Goal: Information Seeking & Learning: Understand process/instructions

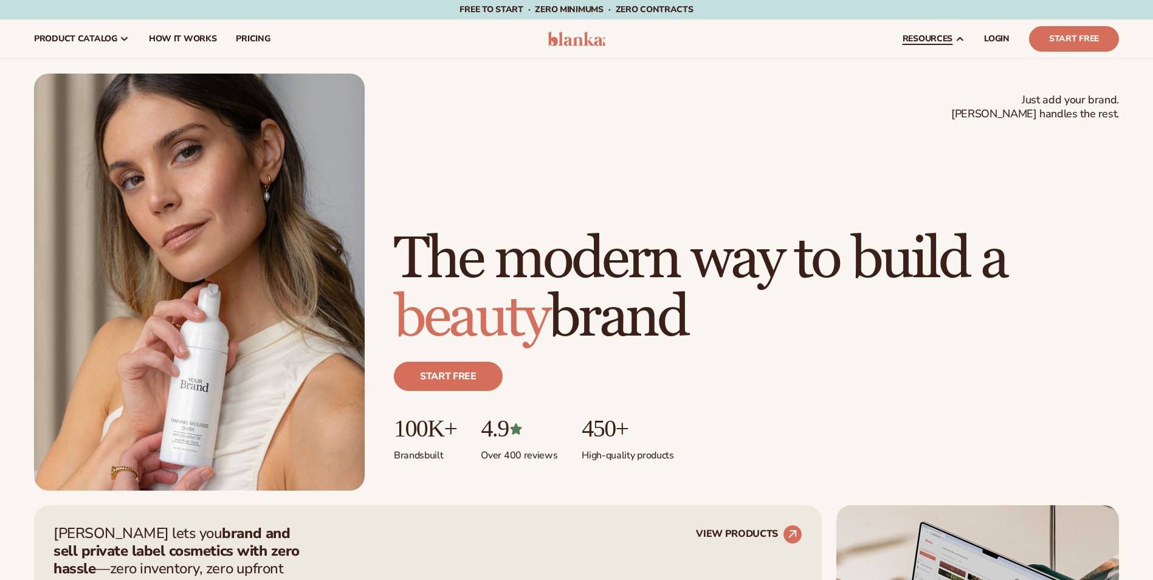
click at [994, 30] on link "LOGIN" at bounding box center [996, 38] width 45 height 39
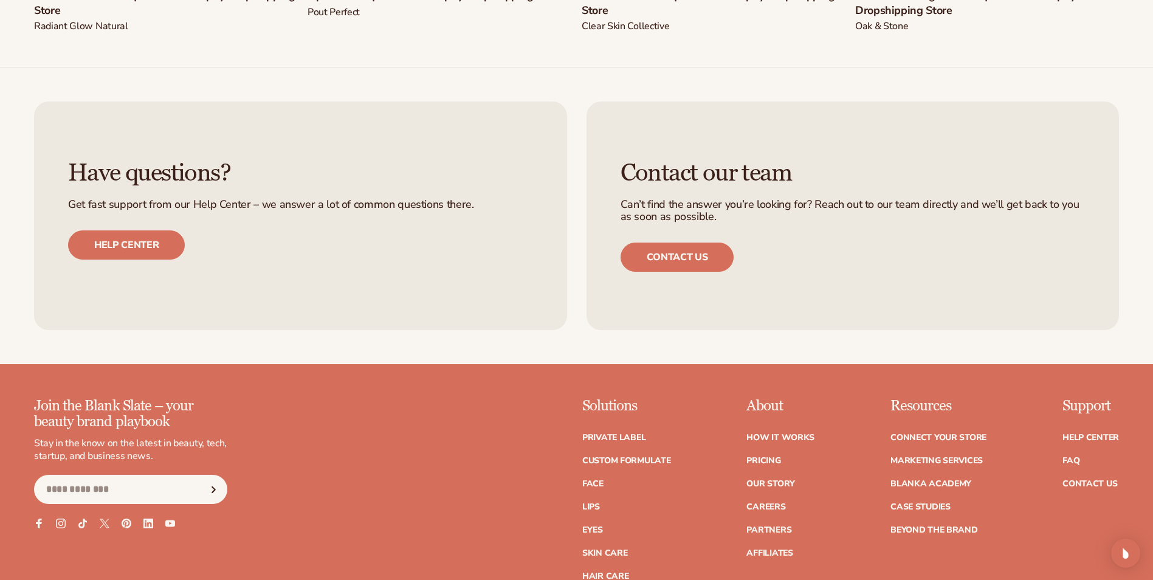
scroll to position [109, 0]
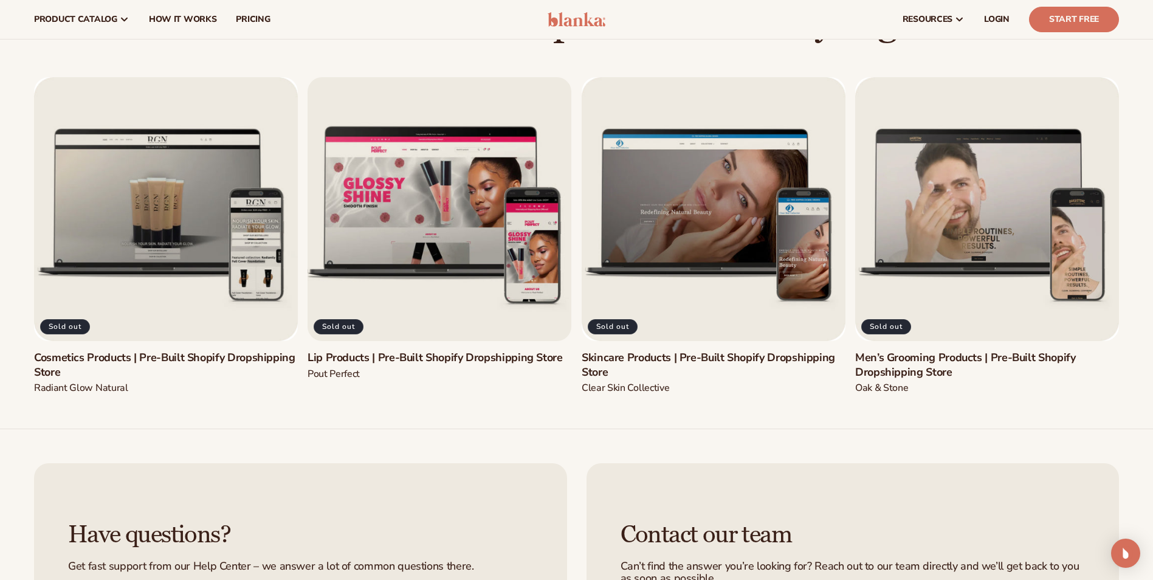
click at [438, 351] on link "Lip Products | Pre-Built Shopify Dropshipping Store" at bounding box center [440, 358] width 264 height 14
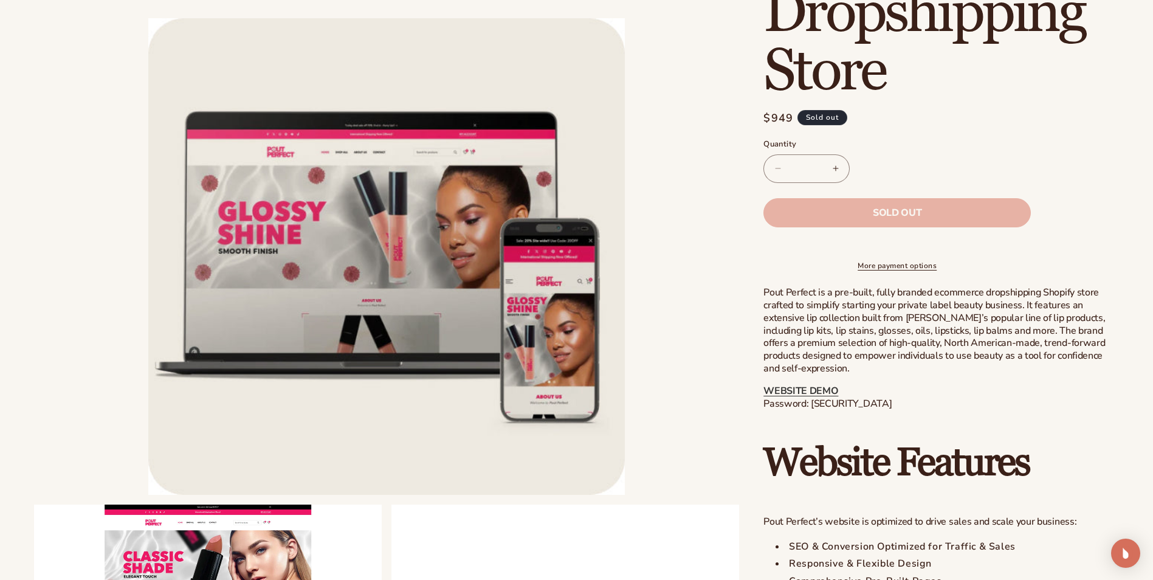
scroll to position [304, 0]
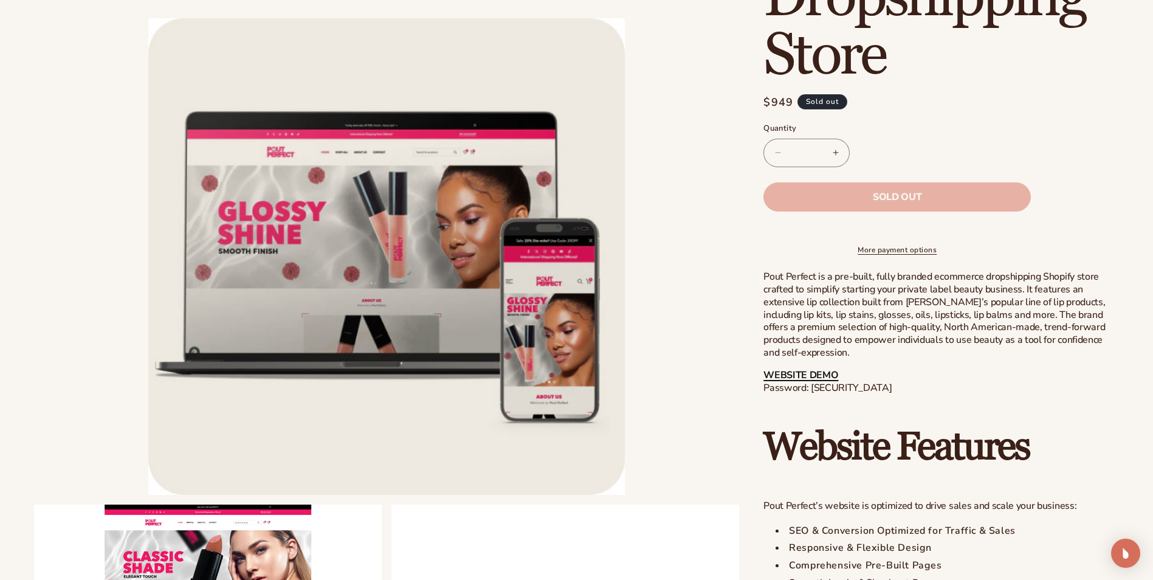
click at [806, 382] on link "WEBSITE DEMO" at bounding box center [800, 374] width 75 height 13
click at [818, 382] on link "WEBSITE DEMO" at bounding box center [800, 374] width 75 height 13
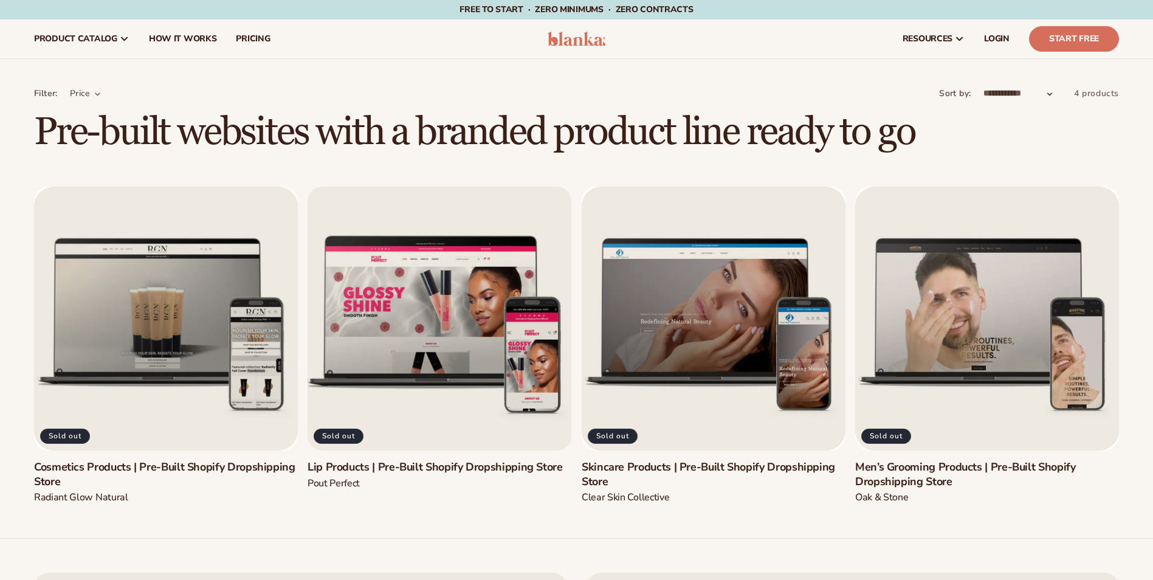
scroll to position [109, 0]
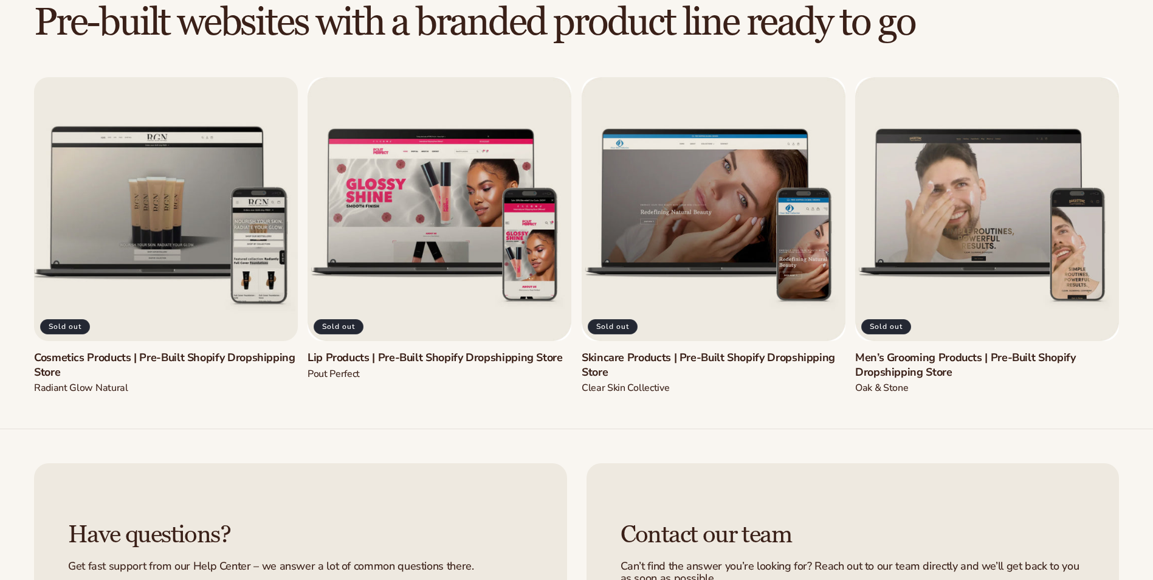
click at [208, 351] on link "Cosmetics Products | Pre-Built Shopify Dropshipping Store" at bounding box center [166, 365] width 264 height 29
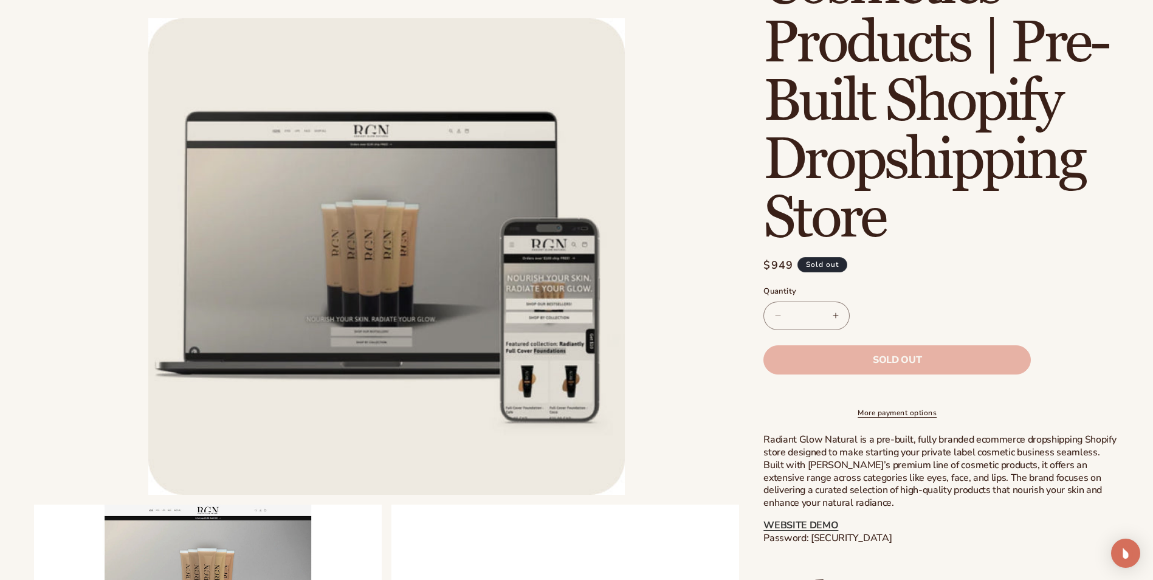
scroll to position [182, 0]
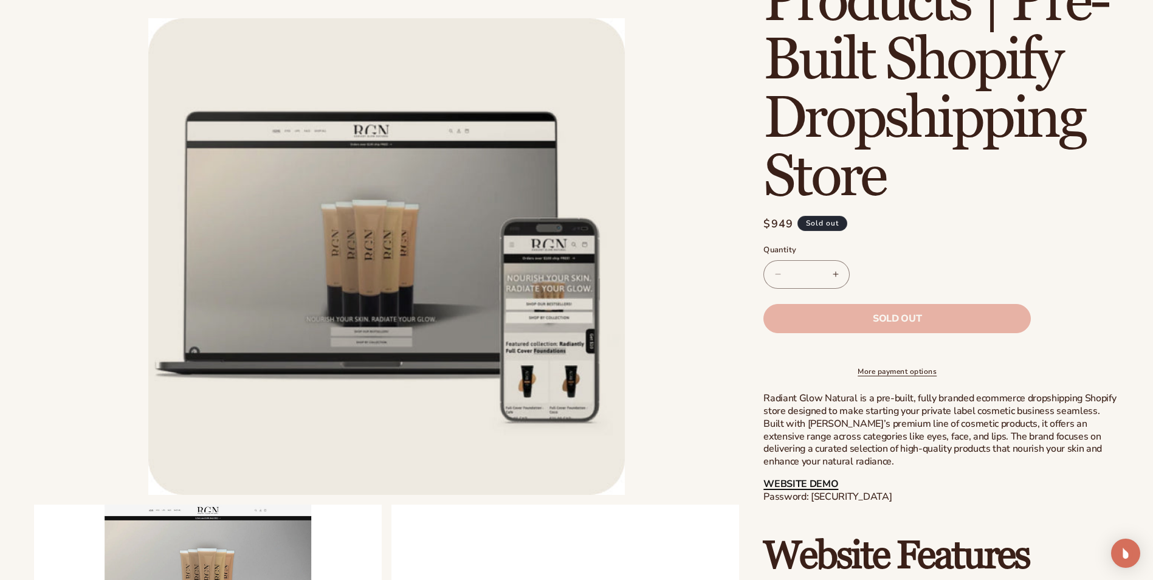
click at [818, 488] on link "WEBSITE DEMO" at bounding box center [800, 483] width 75 height 13
click at [862, 503] on p "WEBSITE DEMO Password: [SECURITY_DATA]" at bounding box center [941, 491] width 356 height 26
drag, startPoint x: 862, startPoint y: 506, endPoint x: 876, endPoint y: 507, distance: 14.1
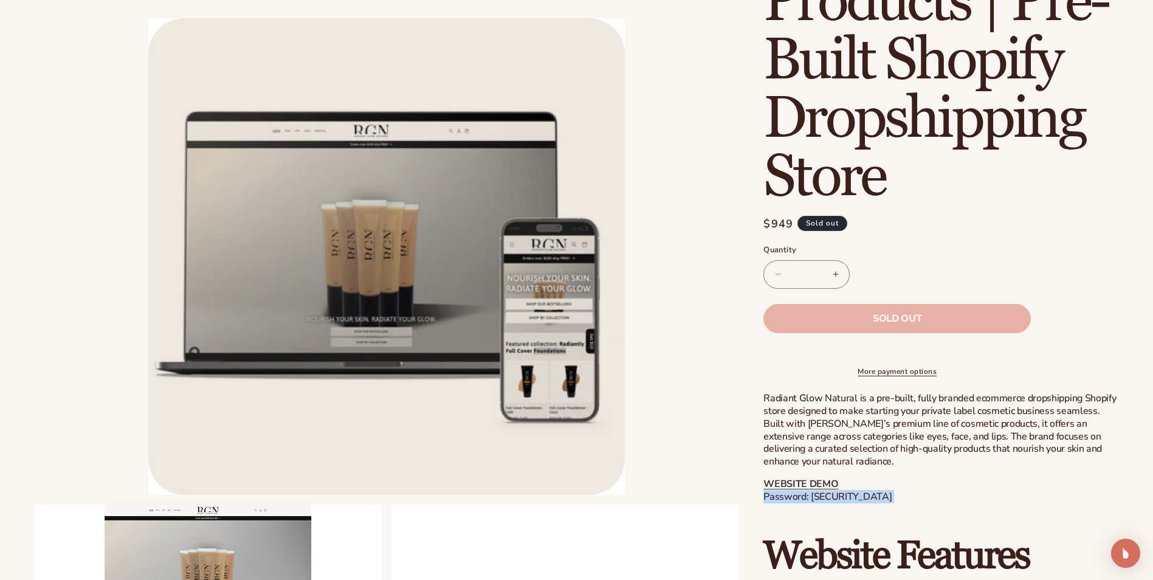
click at [876, 503] on p "WEBSITE DEMO Password: [SECURITY_DATA]" at bounding box center [941, 491] width 356 height 26
drag, startPoint x: 886, startPoint y: 506, endPoint x: 813, endPoint y: 512, distance: 73.2
click at [813, 503] on p "WEBSITE DEMO Password: [SECURITY_DATA]" at bounding box center [941, 491] width 356 height 26
drag, startPoint x: 813, startPoint y: 512, endPoint x: 822, endPoint y: 510, distance: 8.7
copy p "lanka-cosmetics"
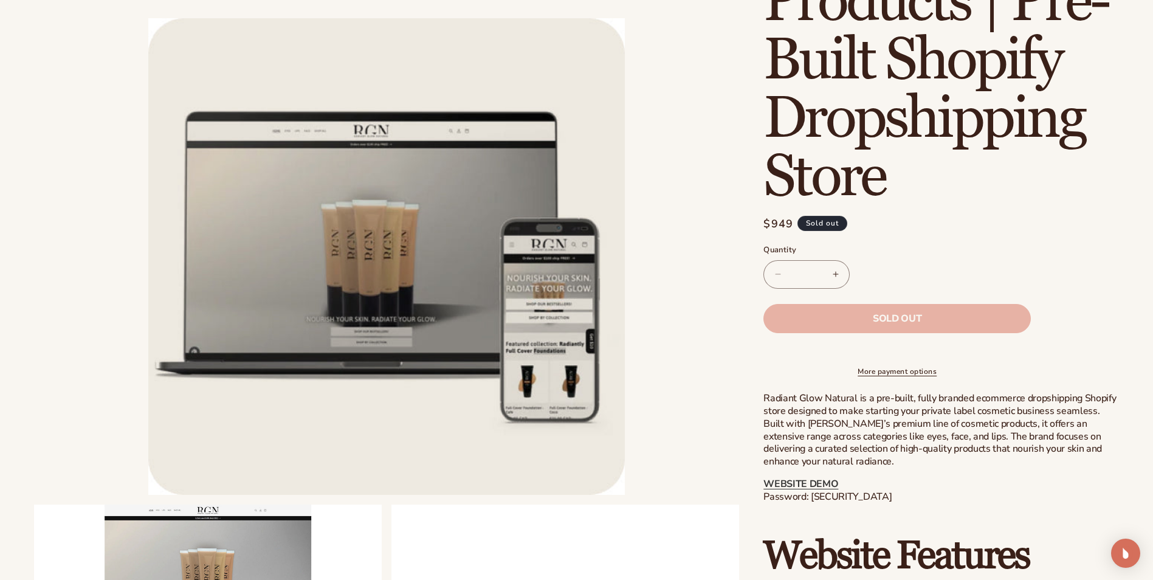
click at [869, 503] on p "WEBSITE DEMO Password: [SECURITY_DATA]" at bounding box center [941, 491] width 356 height 26
drag, startPoint x: 881, startPoint y: 503, endPoint x: 811, endPoint y: 507, distance: 70.0
click at [811, 503] on p "WEBSITE DEMO Password: [SECURITY_DATA]" at bounding box center [941, 491] width 356 height 26
copy p "blanka-cosmetics"
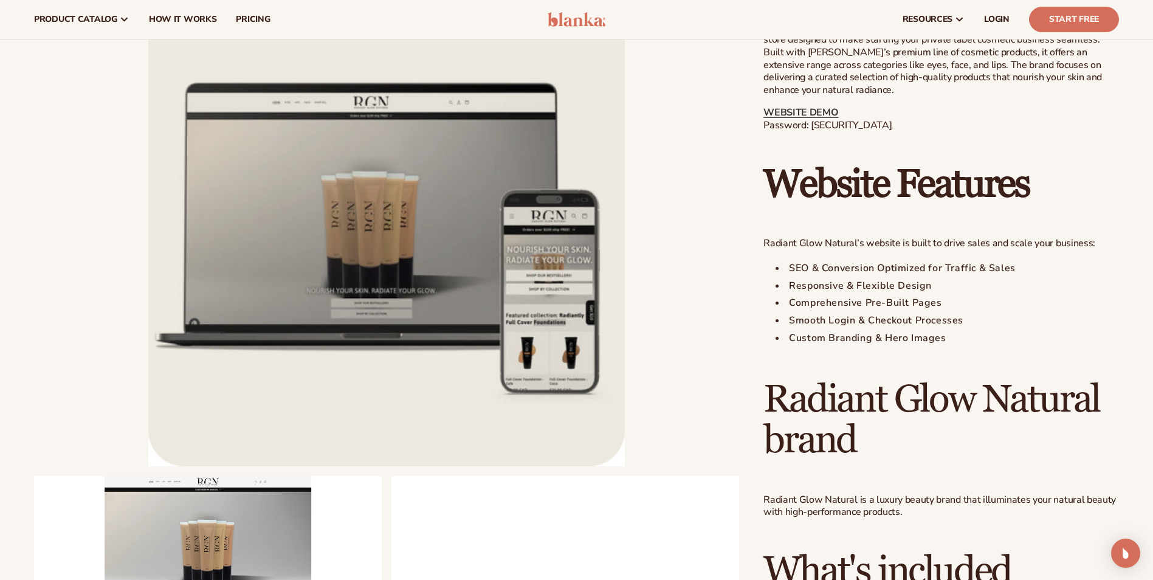
scroll to position [547, 0]
